Goal: Book appointment/travel/reservation

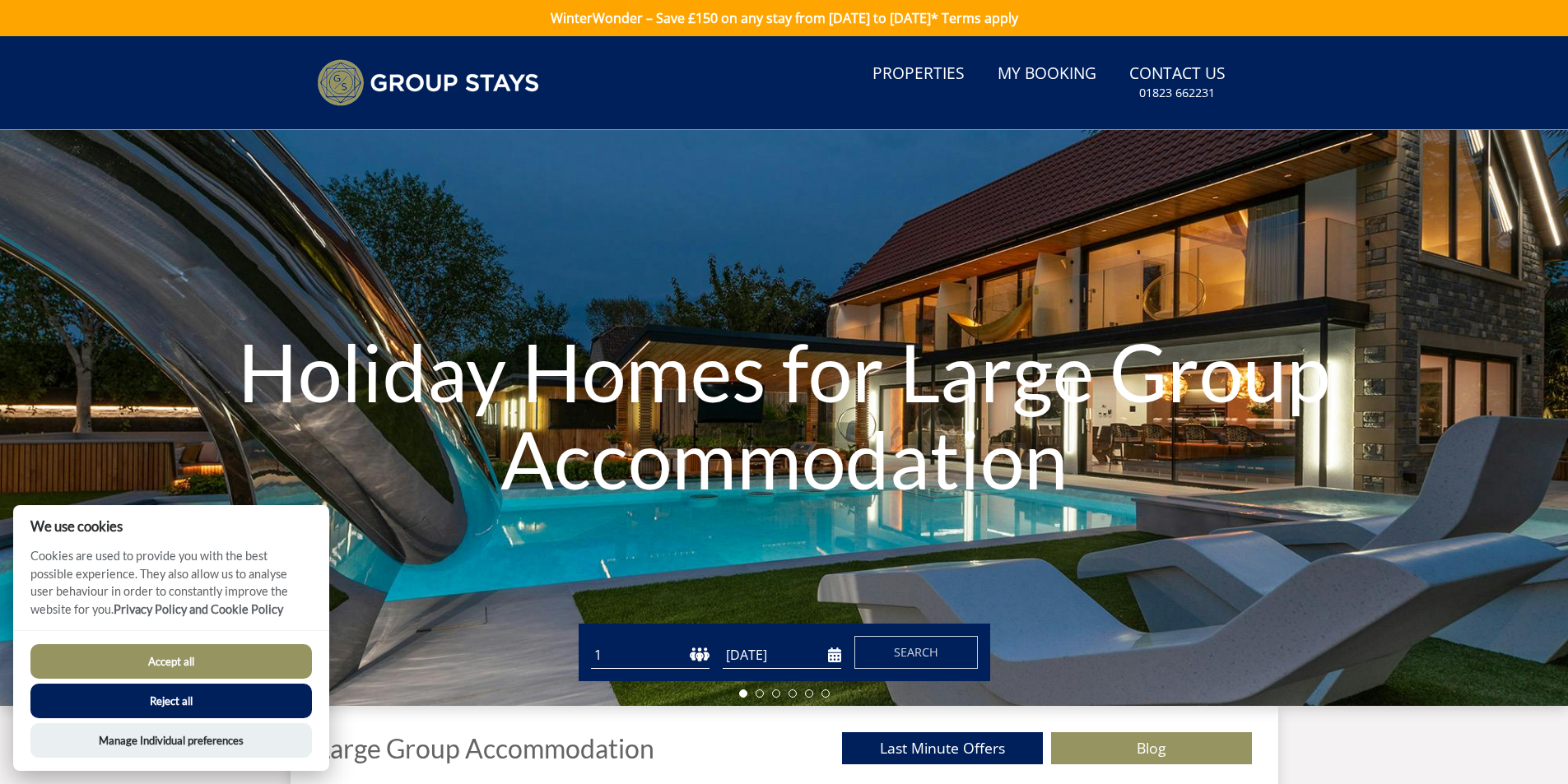
click at [196, 659] on button "Accept all" at bounding box center [171, 661] width 282 height 34
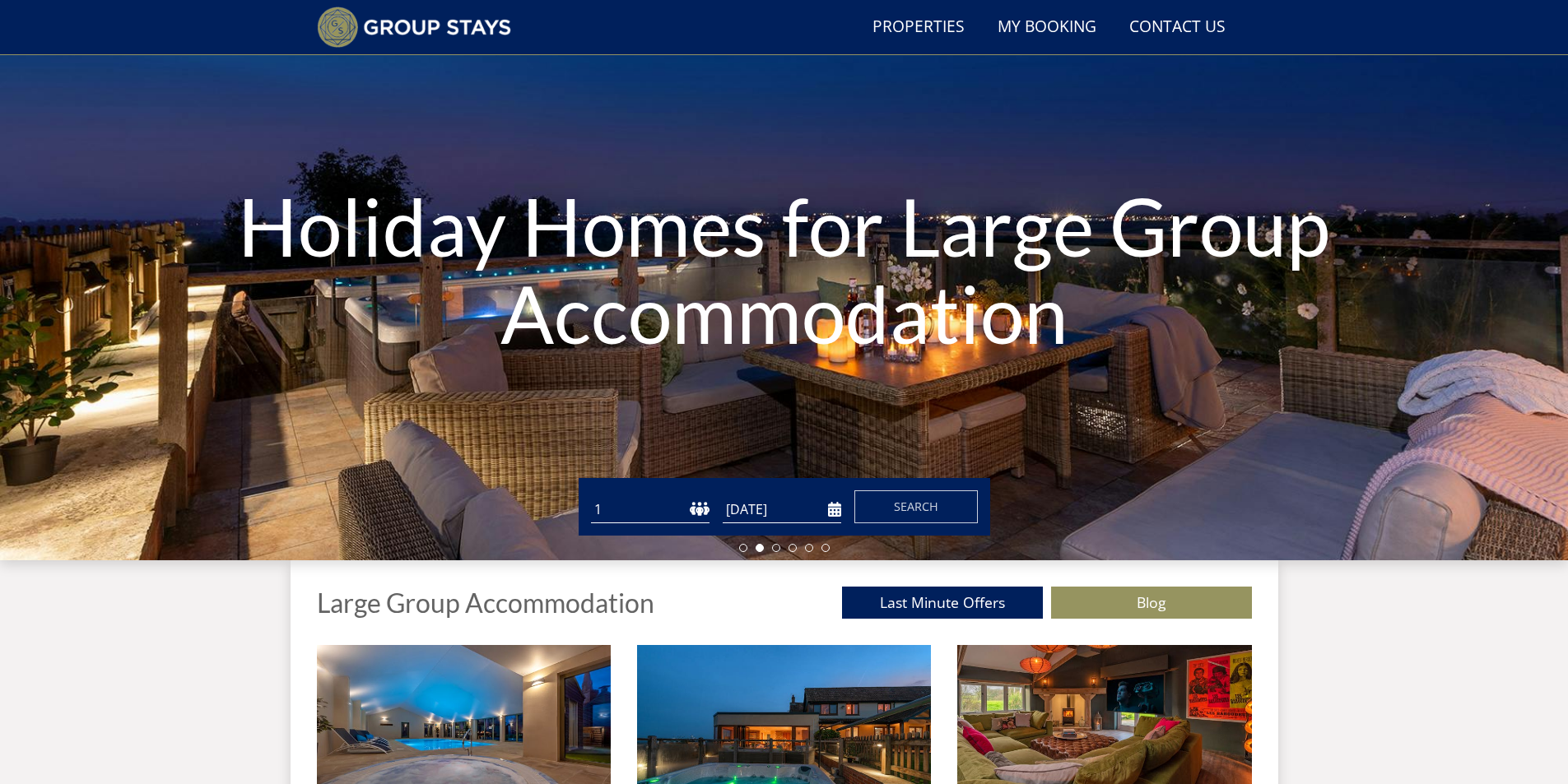
scroll to position [181, 0]
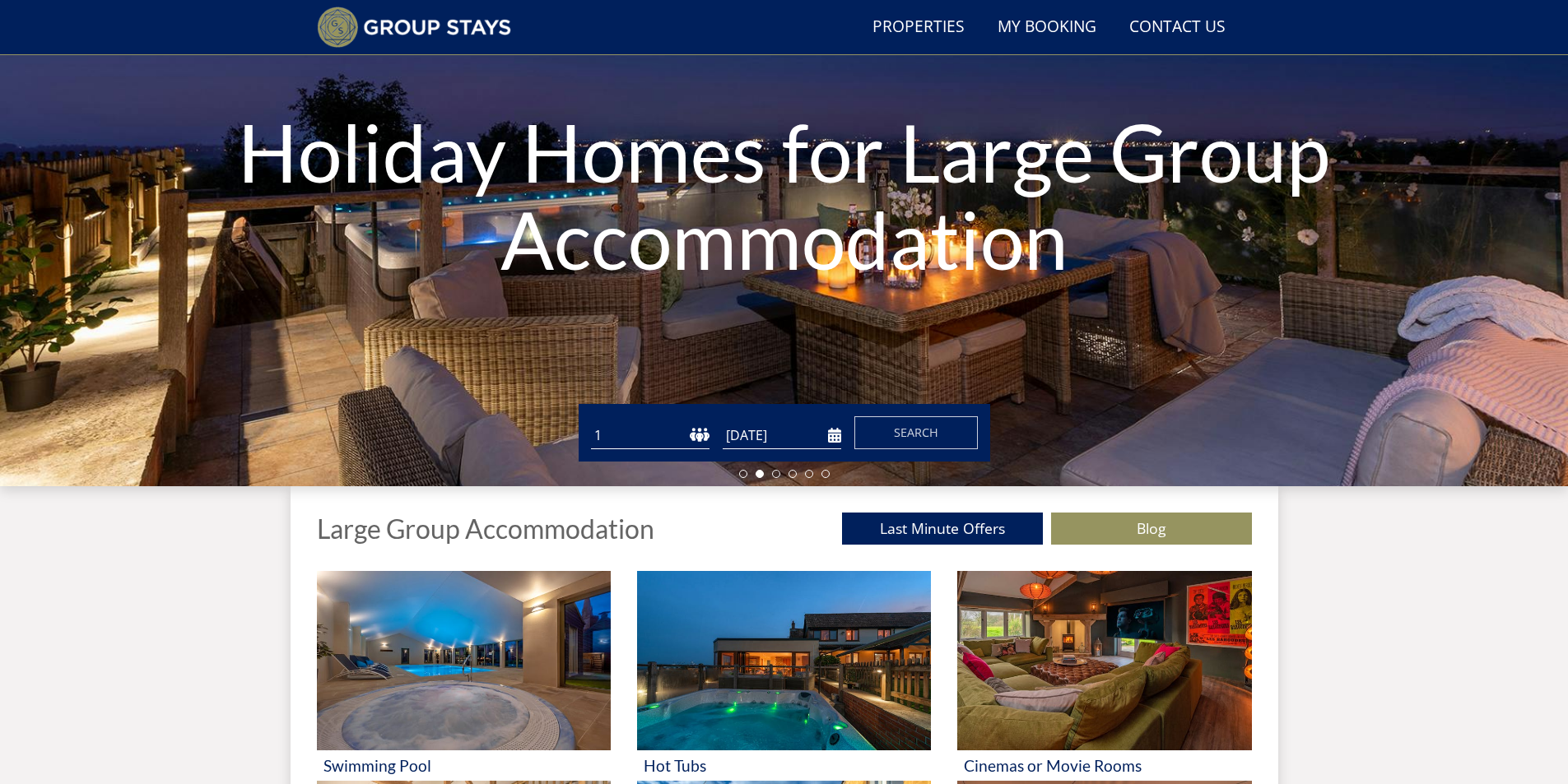
click at [697, 434] on select "1 2 3 4 5 6 7 8 9 10 11 12 13 14 15 16 17 18 19 20 21 22 23 24 25 26 27 28 29 3…" at bounding box center [649, 435] width 118 height 27
select select "12"
click at [591, 422] on select "1 2 3 4 5 6 7 8 9 10 11 12 13 14 15 16 17 18 19 20 21 22 23 24 25 26 27 28 29 3…" at bounding box center [649, 435] width 118 height 27
click at [836, 433] on input "[DATE]" at bounding box center [781, 435] width 118 height 27
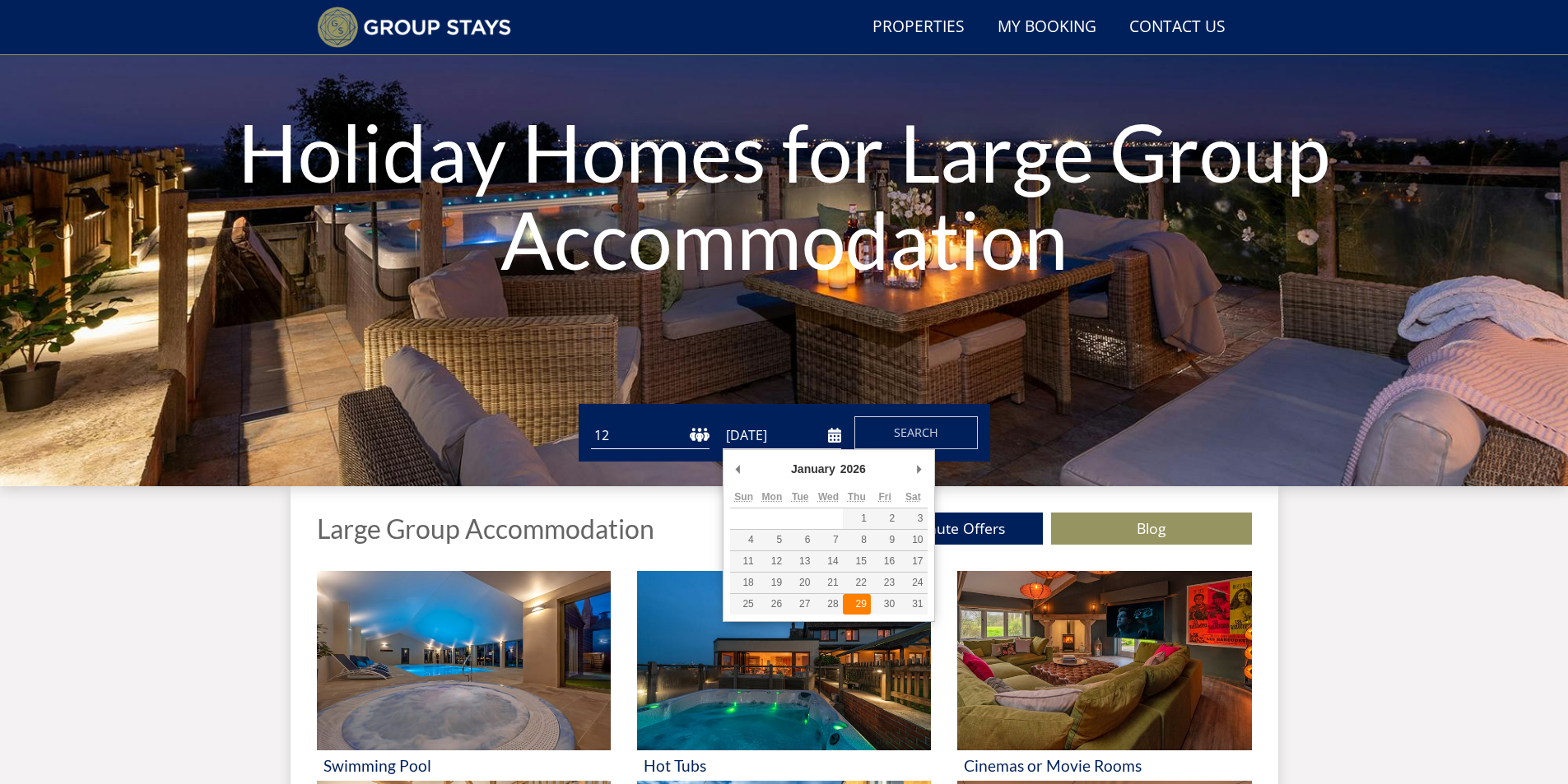
type input "[DATE]"
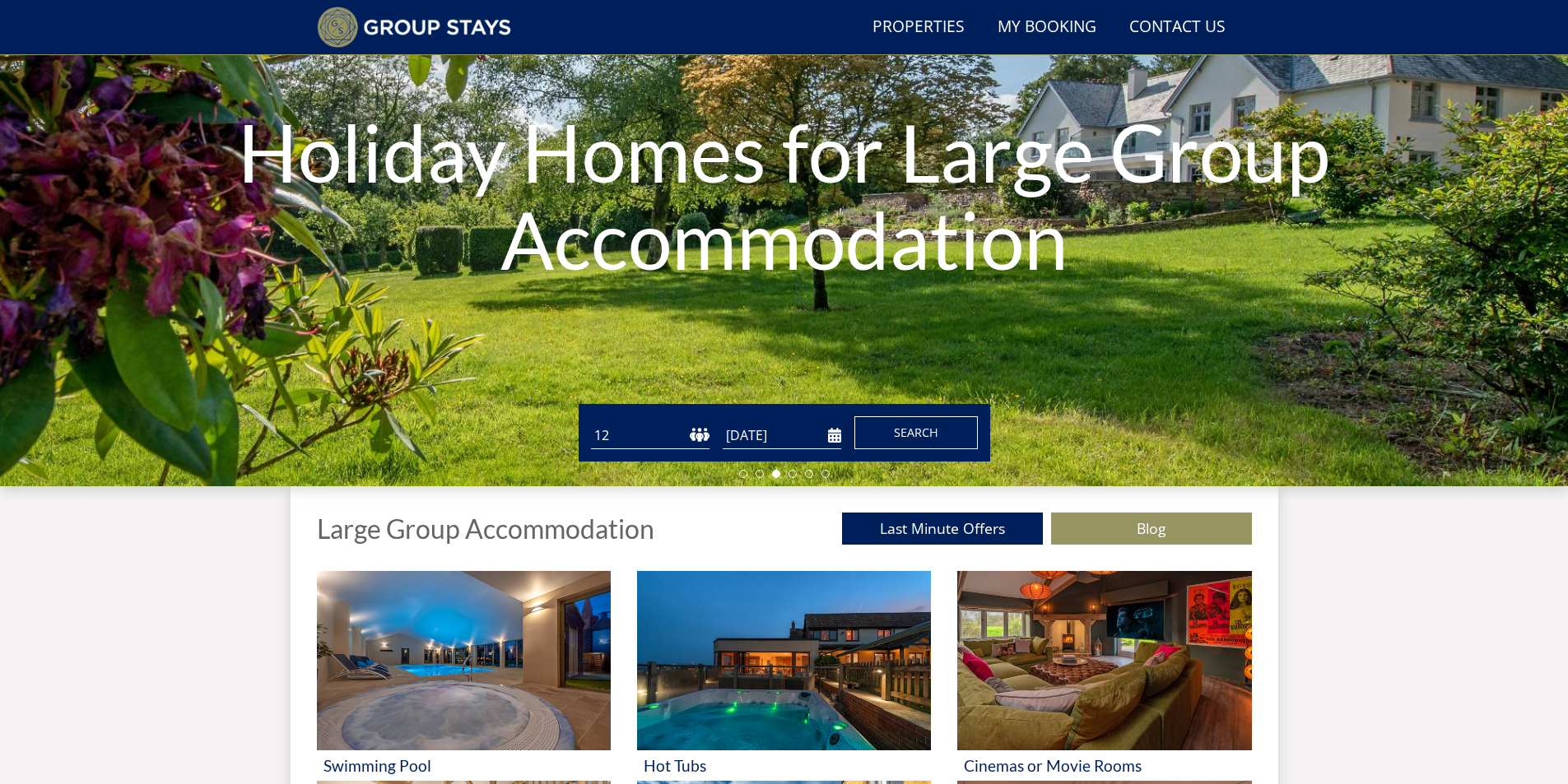
click at [940, 431] on button "Search" at bounding box center [915, 432] width 123 height 33
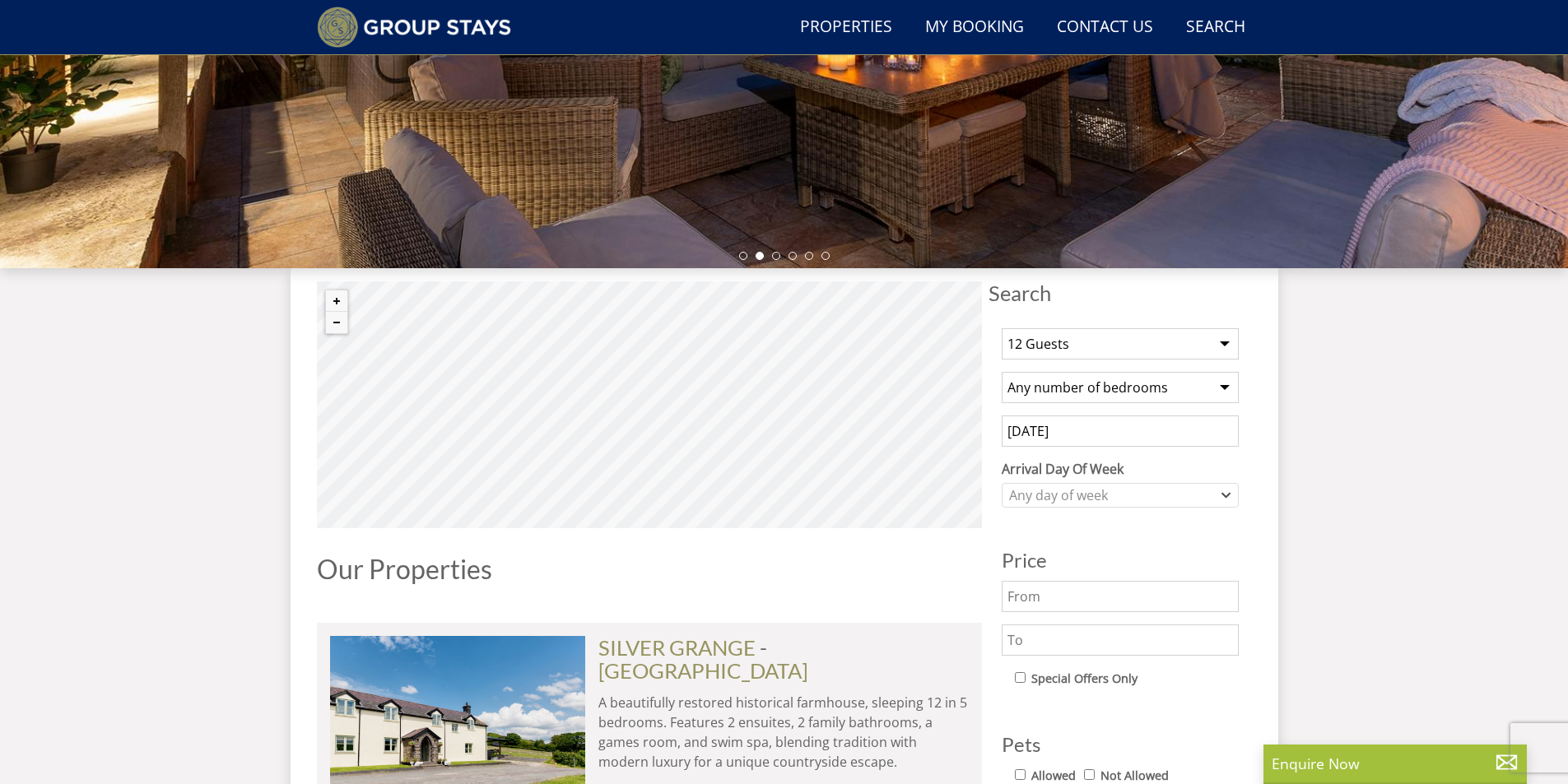
scroll to position [344, 0]
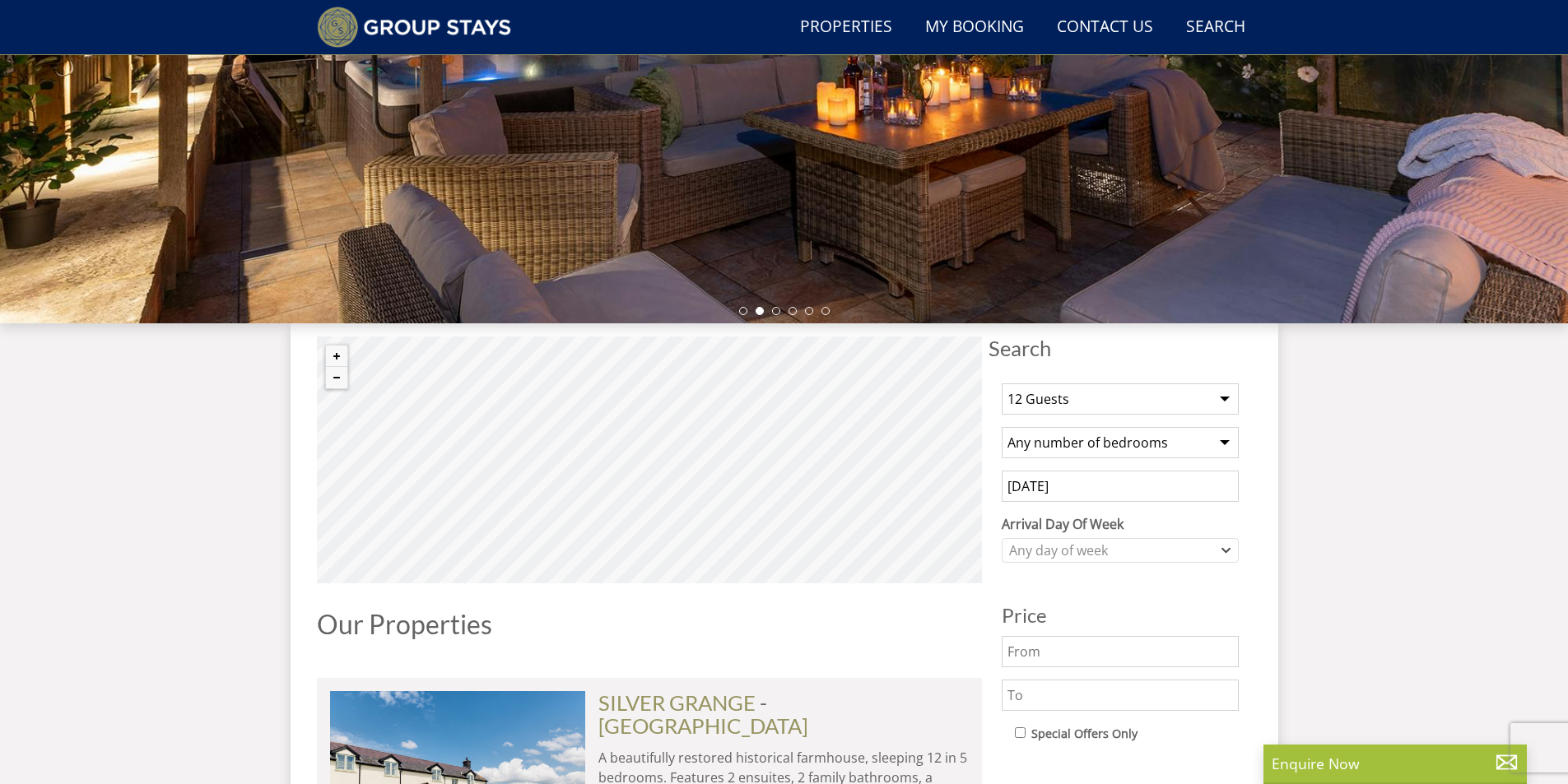
click at [1225, 441] on select "Any number of bedrooms 3 Bedrooms 4 Bedrooms 5 Bedrooms 6 Bedrooms 7 Bedrooms 8…" at bounding box center [1120, 442] width 237 height 31
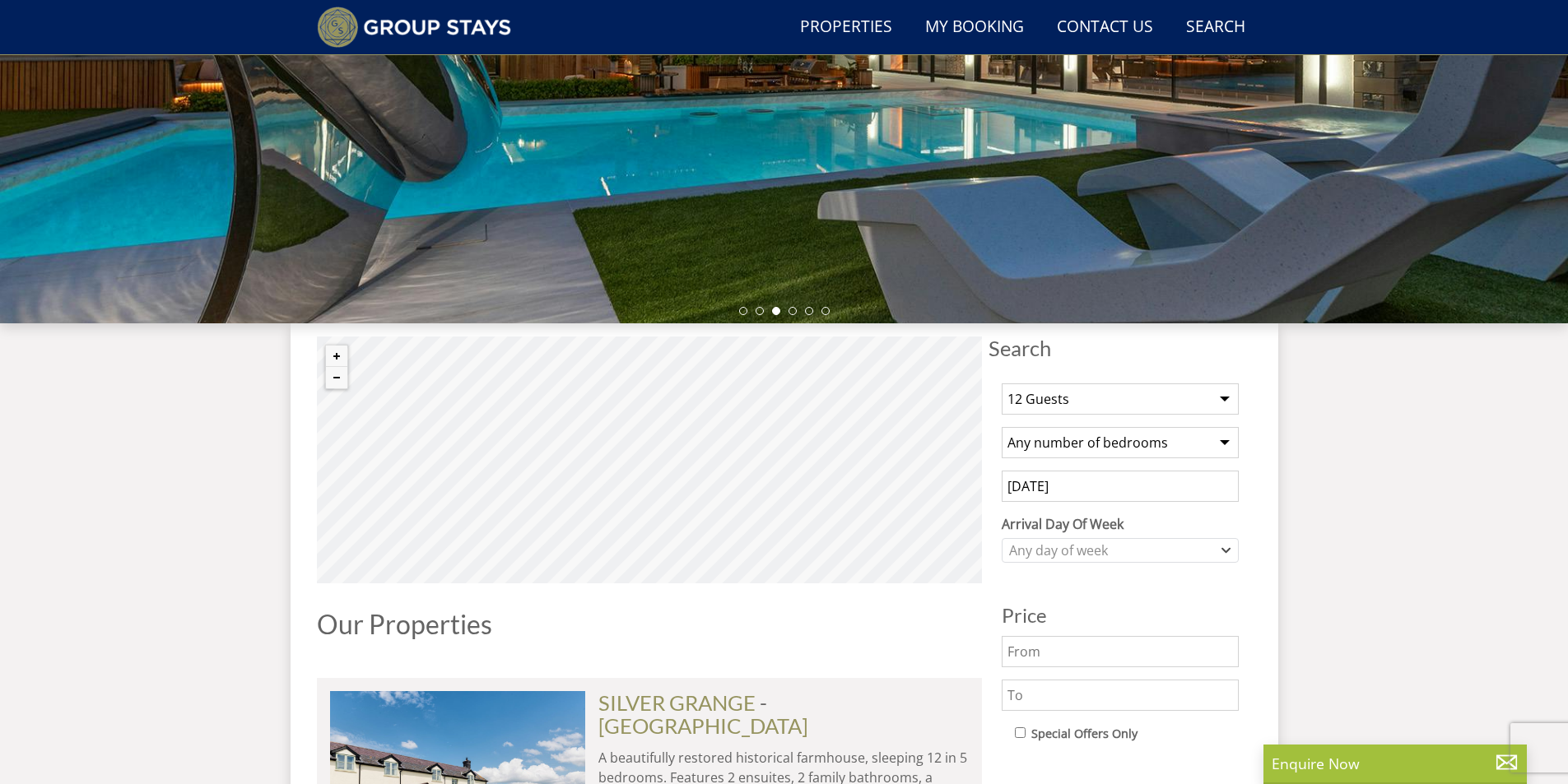
select select "8"
click at [1002, 427] on select "Any number of bedrooms 3 Bedrooms 4 Bedrooms 5 Bedrooms 6 Bedrooms 7 Bedrooms 8…" at bounding box center [1120, 442] width 237 height 31
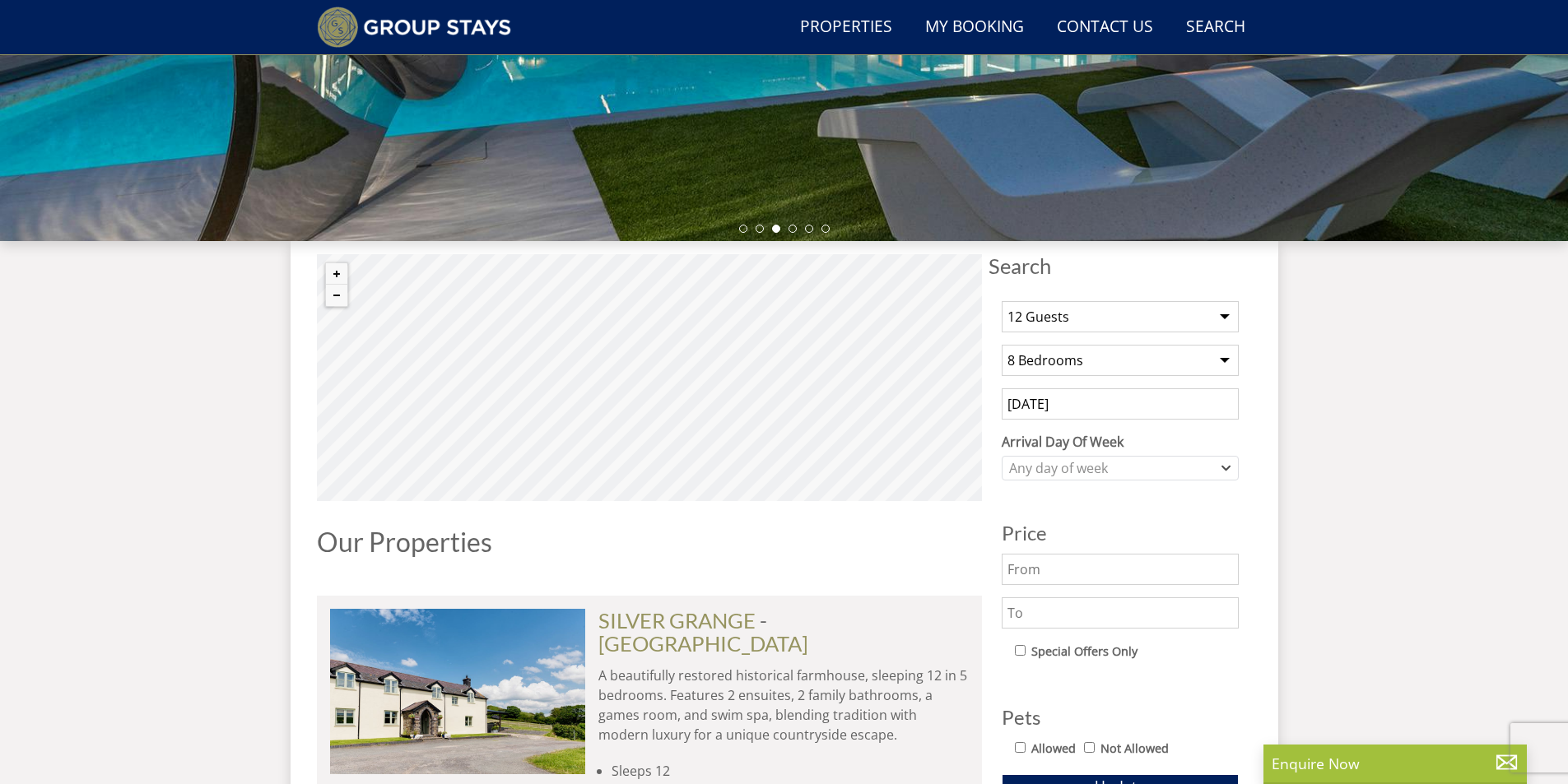
scroll to position [481, 0]
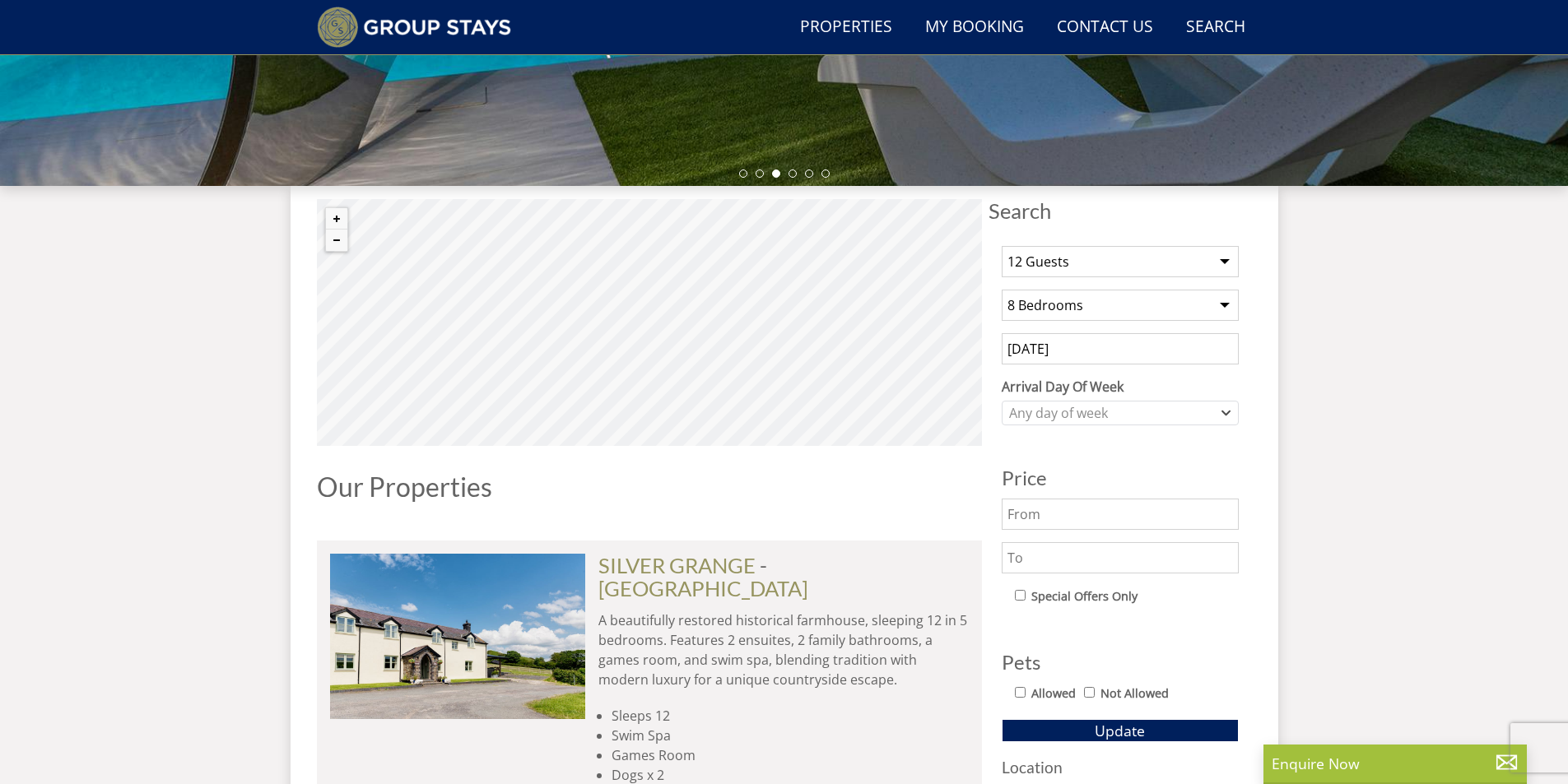
click at [1018, 693] on input "Allowed" at bounding box center [1020, 692] width 11 height 11
checkbox input "true"
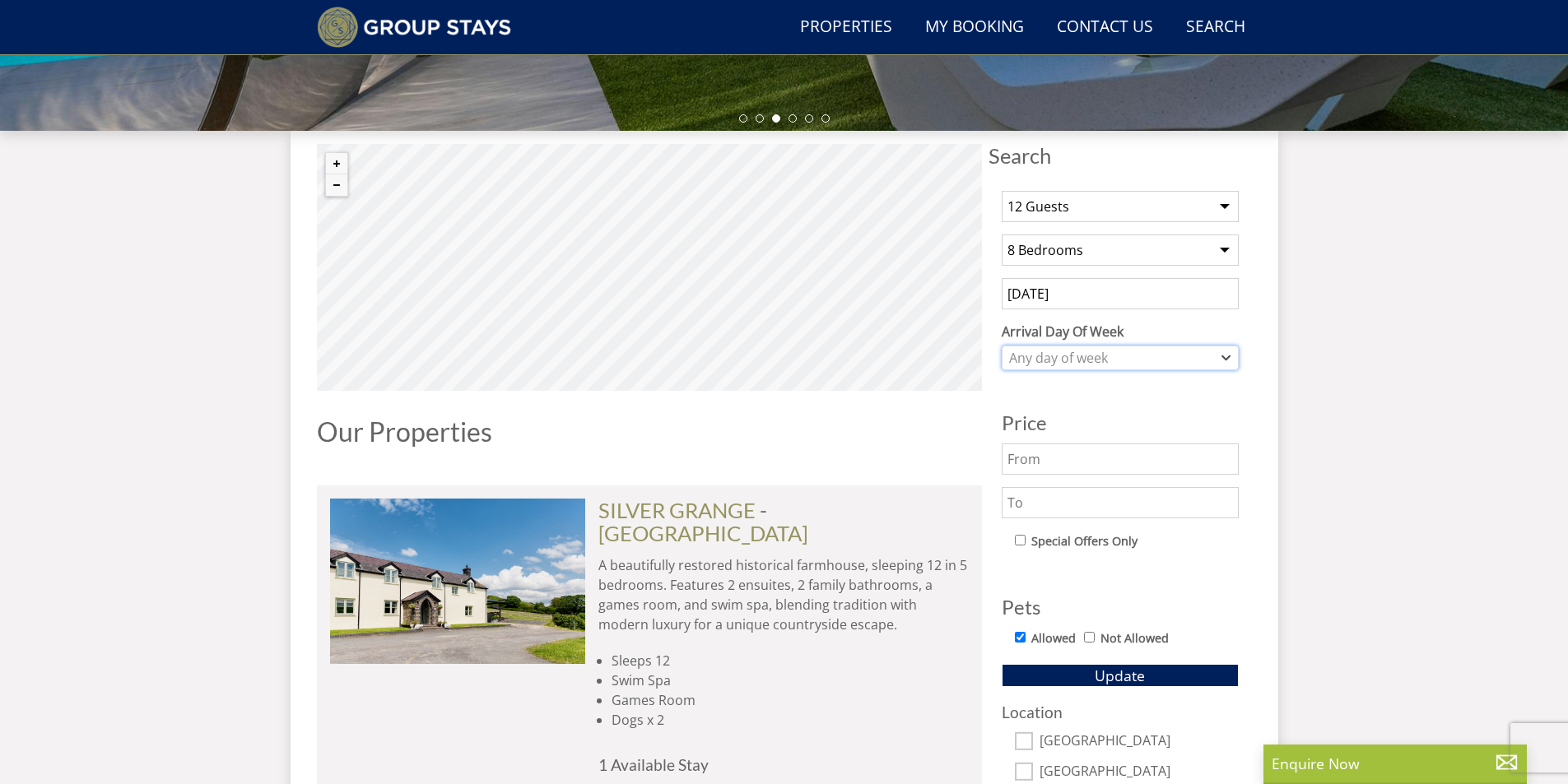
click at [1126, 355] on div "Any day of week" at bounding box center [1112, 358] width 213 height 18
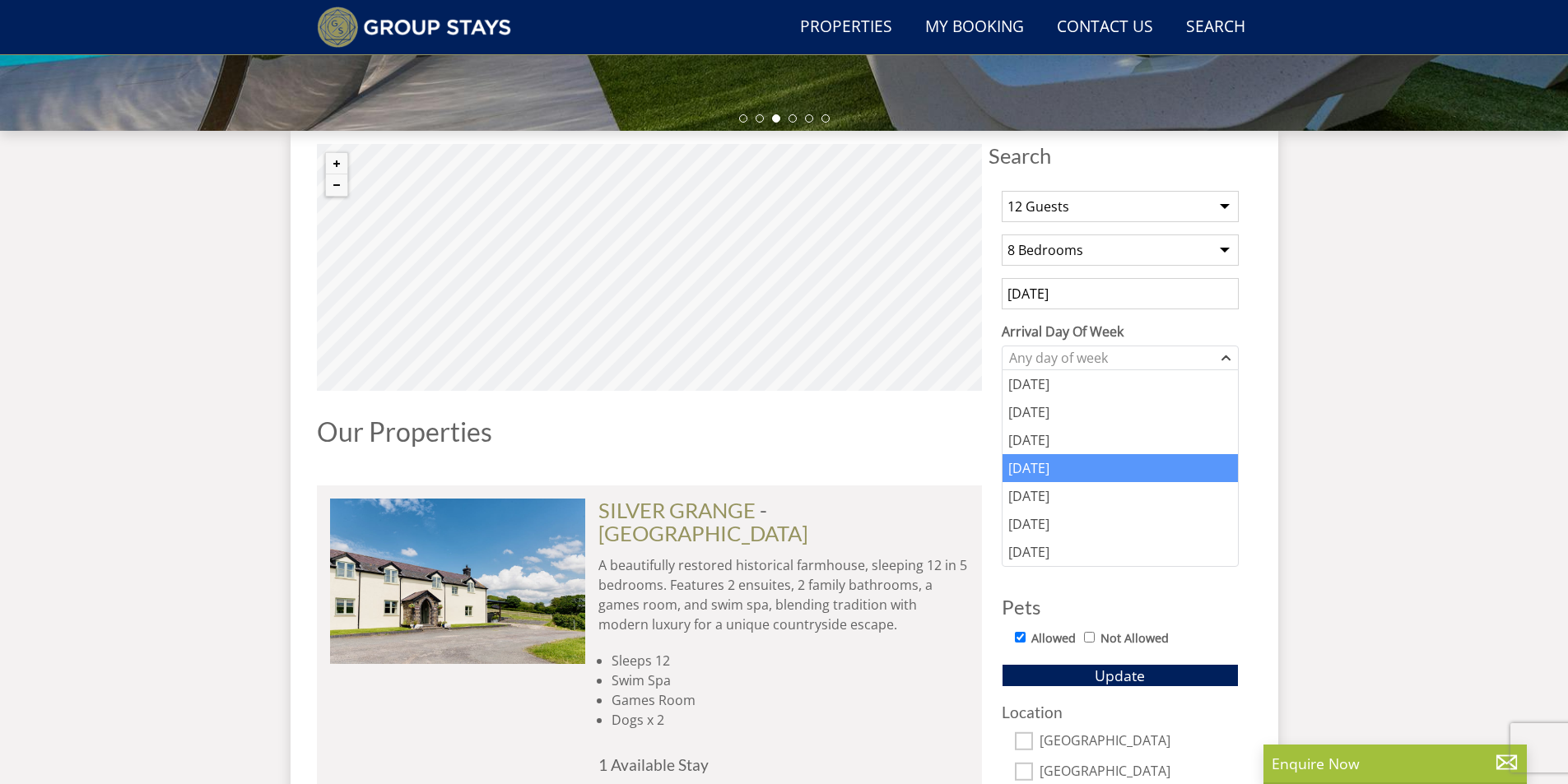
click at [1053, 462] on div "[DATE]" at bounding box center [1120, 468] width 236 height 28
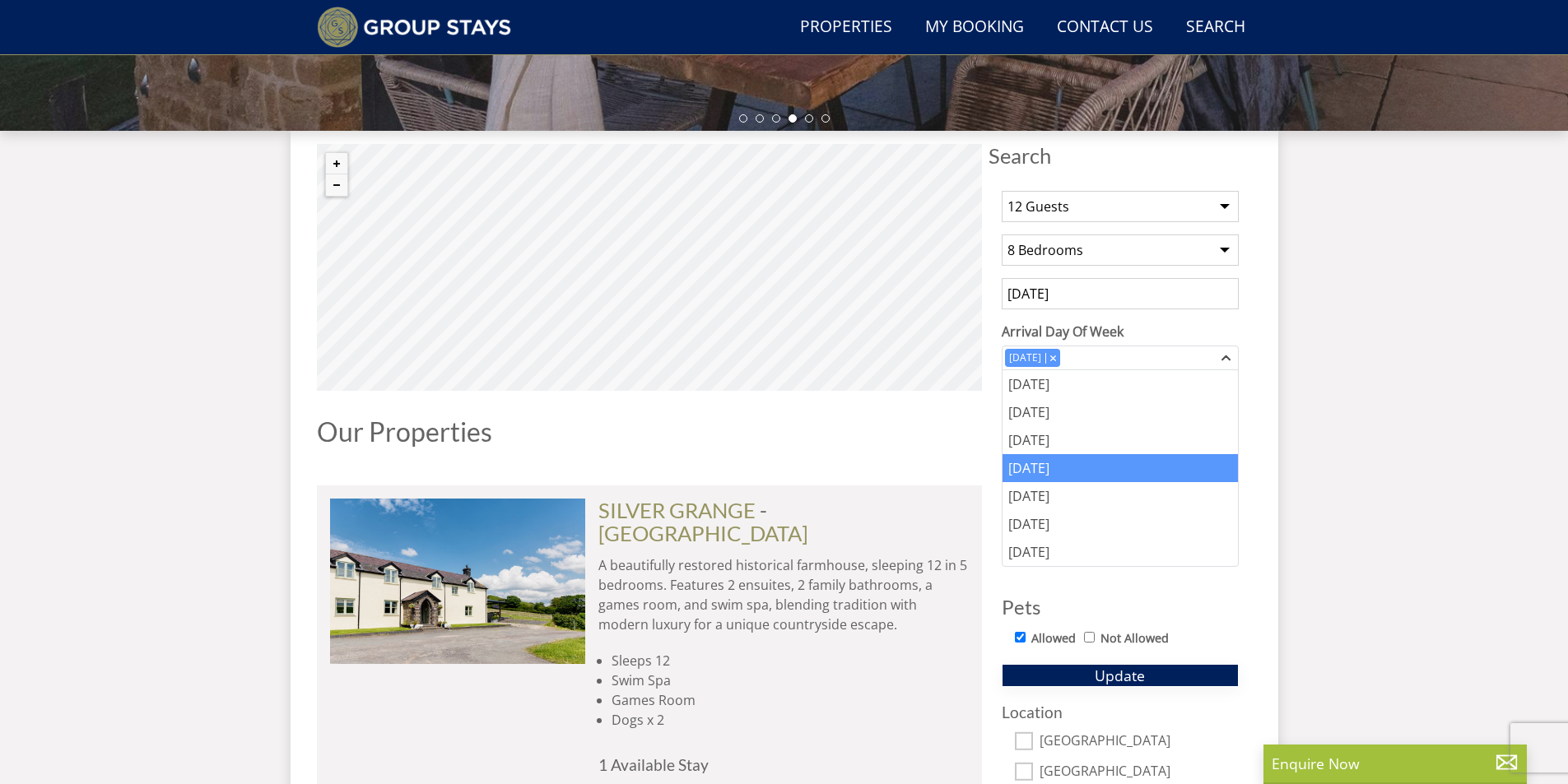
click at [1127, 670] on span "Update" at bounding box center [1120, 676] width 50 height 20
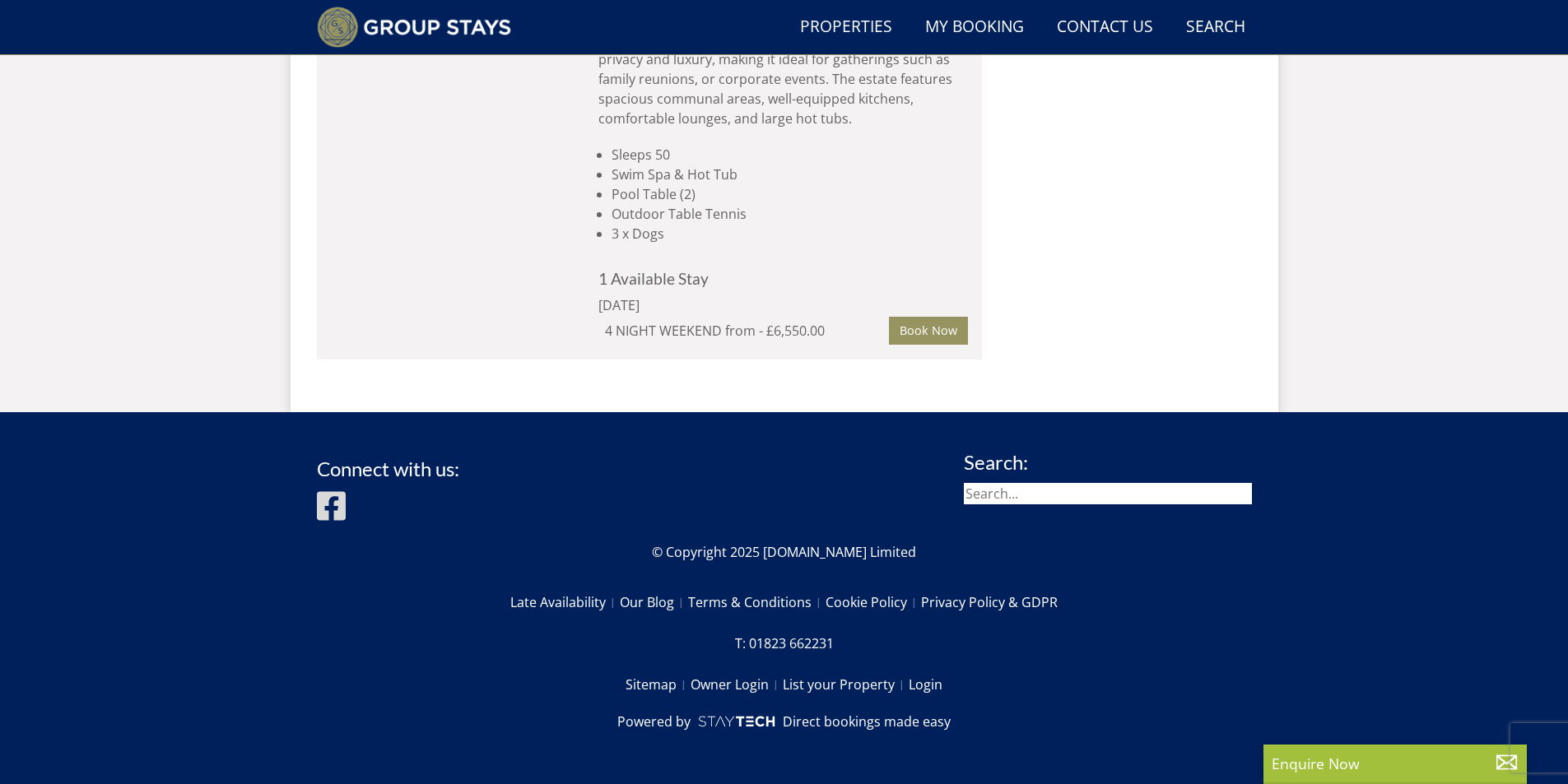
scroll to position [1261, 0]
